Goal: Task Accomplishment & Management: Manage account settings

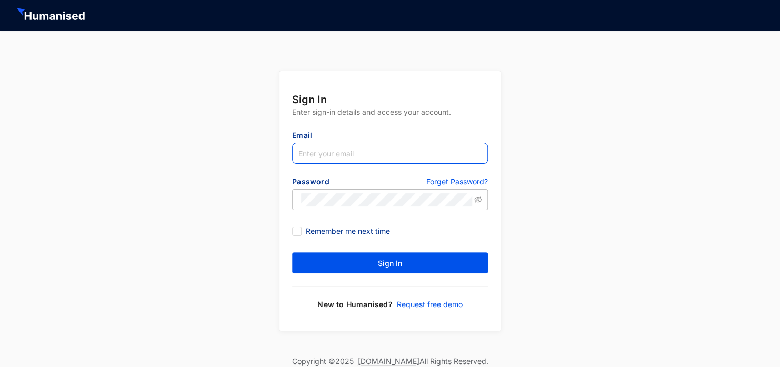
click at [303, 158] on input "text" at bounding box center [390, 153] width 196 height 21
click at [304, 155] on input "text" at bounding box center [390, 153] width 196 height 21
type input "[EMAIL_ADDRESS][DOMAIN_NAME]"
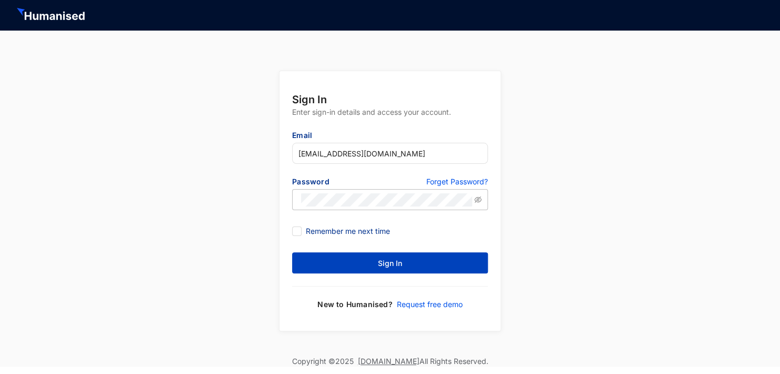
click at [407, 266] on button "Sign In" at bounding box center [390, 262] width 196 height 21
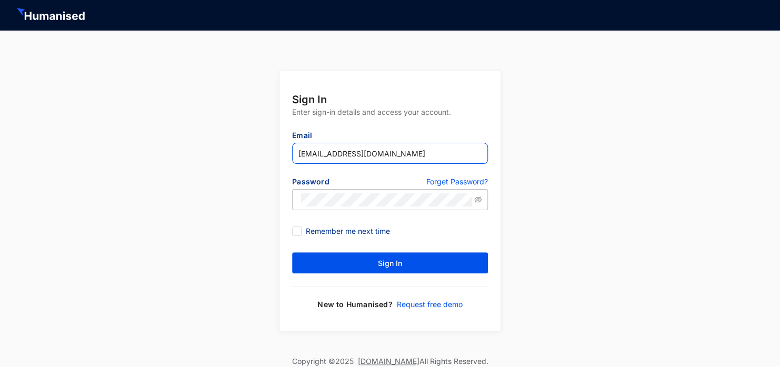
drag, startPoint x: 399, startPoint y: 152, endPoint x: 297, endPoint y: 157, distance: 102.2
click at [297, 157] on input "[EMAIL_ADDRESS][DOMAIN_NAME]" at bounding box center [390, 153] width 196 height 21
click at [297, 157] on input "text" at bounding box center [390, 153] width 196 height 21
type input "[EMAIL_ADDRESS][DOMAIN_NAME]"
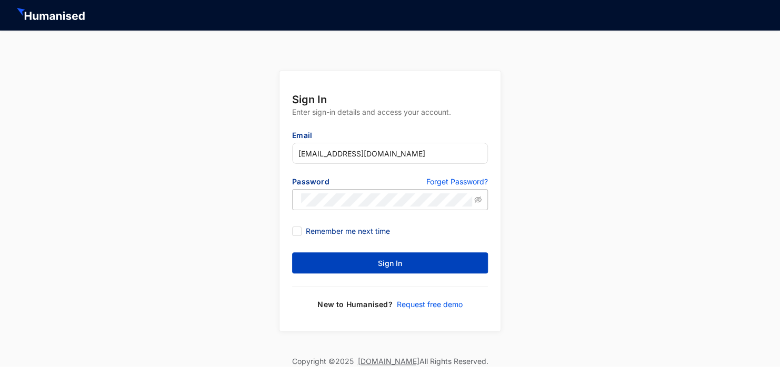
click at [384, 264] on span "Sign In" at bounding box center [390, 263] width 24 height 11
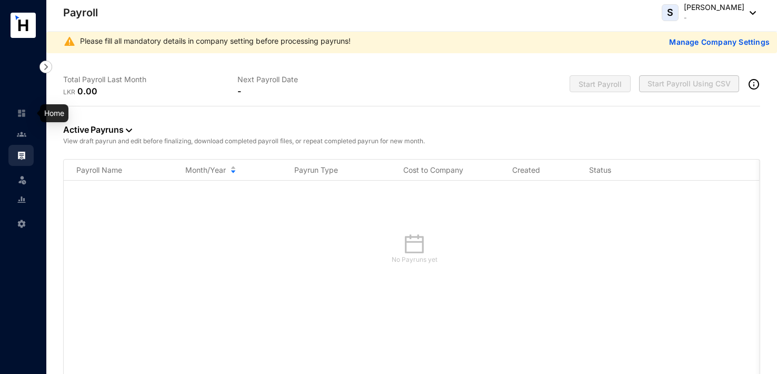
click at [22, 115] on img at bounding box center [21, 112] width 9 height 9
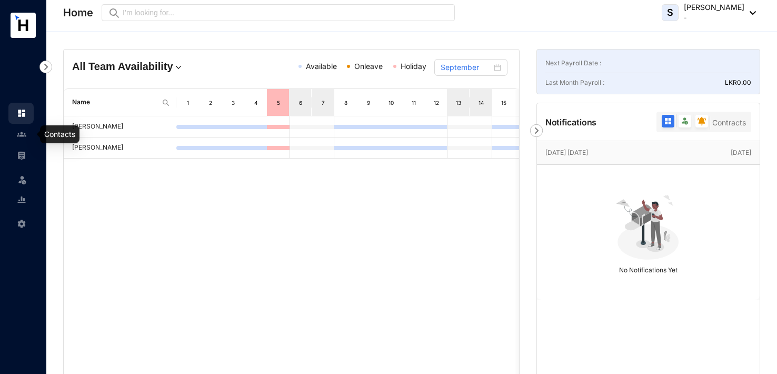
click at [20, 133] on img at bounding box center [21, 133] width 9 height 9
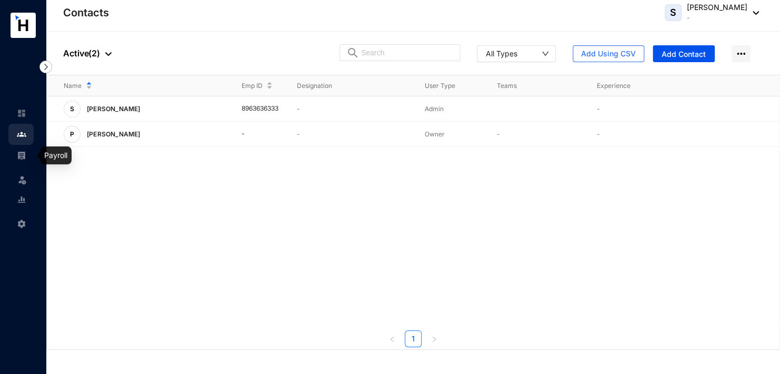
click at [25, 153] on img at bounding box center [21, 155] width 9 height 9
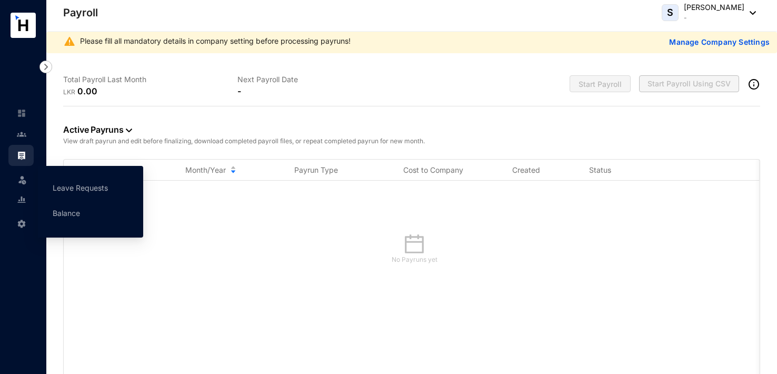
click at [17, 178] on img at bounding box center [22, 179] width 11 height 11
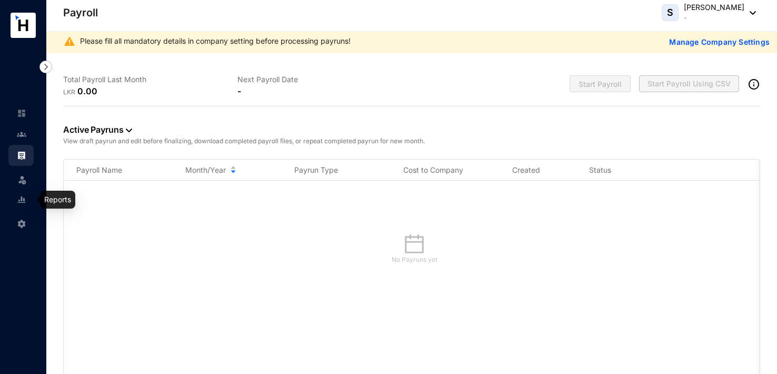
click at [21, 198] on img at bounding box center [21, 199] width 9 height 9
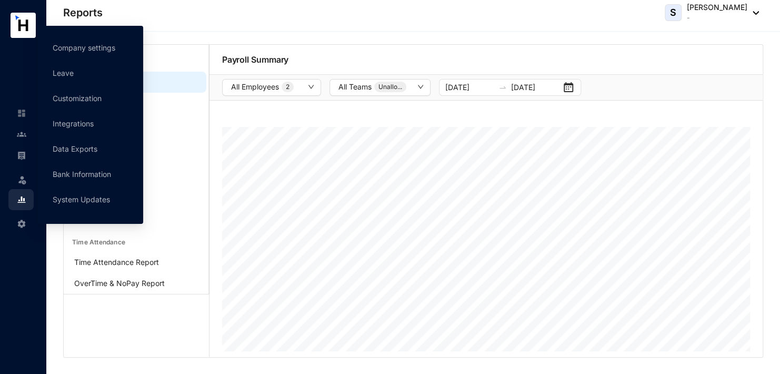
click at [23, 219] on div "Settings" at bounding box center [20, 221] width 25 height 23
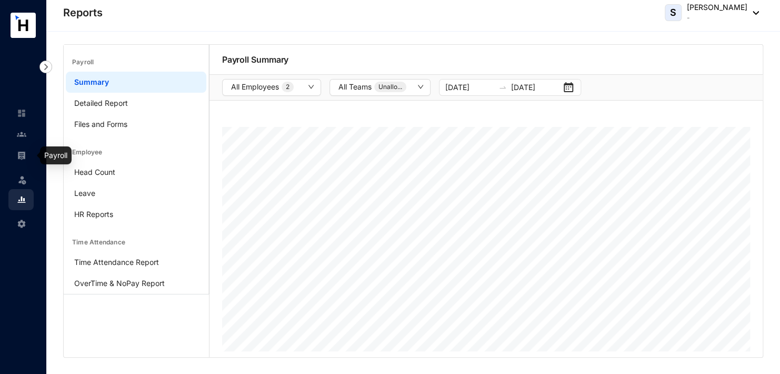
click at [22, 151] on img at bounding box center [21, 155] width 9 height 9
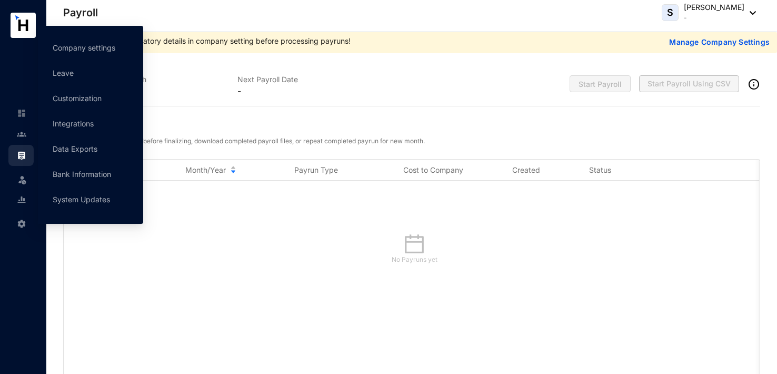
click at [25, 222] on img at bounding box center [21, 223] width 9 height 9
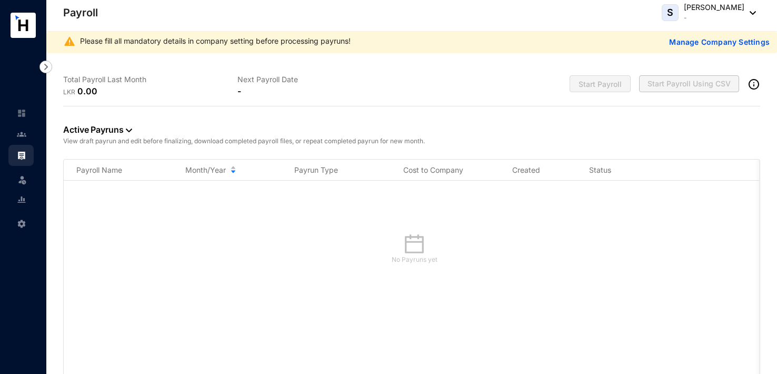
click at [246, 234] on div "No Payruns yet" at bounding box center [414, 249] width 676 height 32
